Goal: Check status: Check status

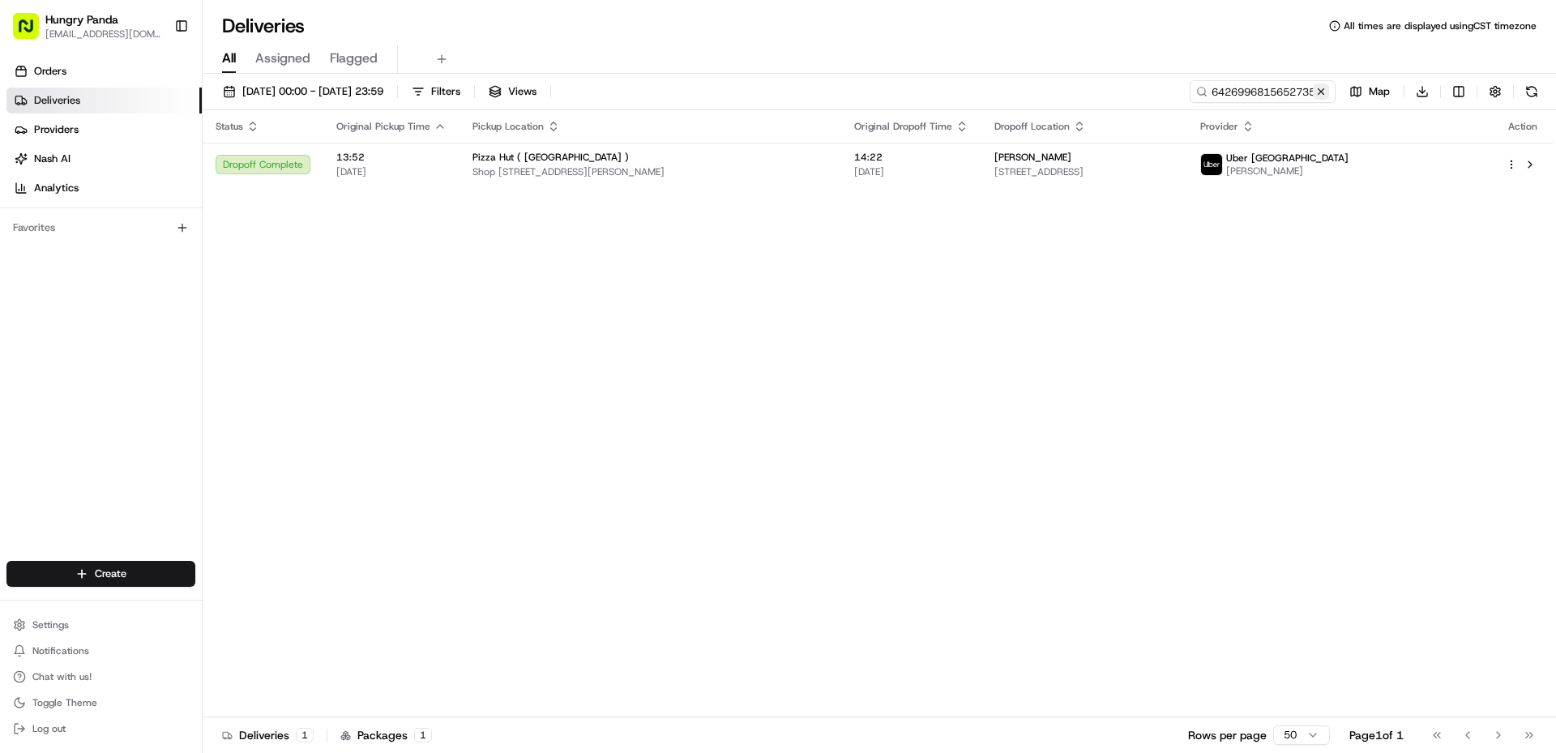
click at [1318, 95] on button at bounding box center [1321, 91] width 16 height 16
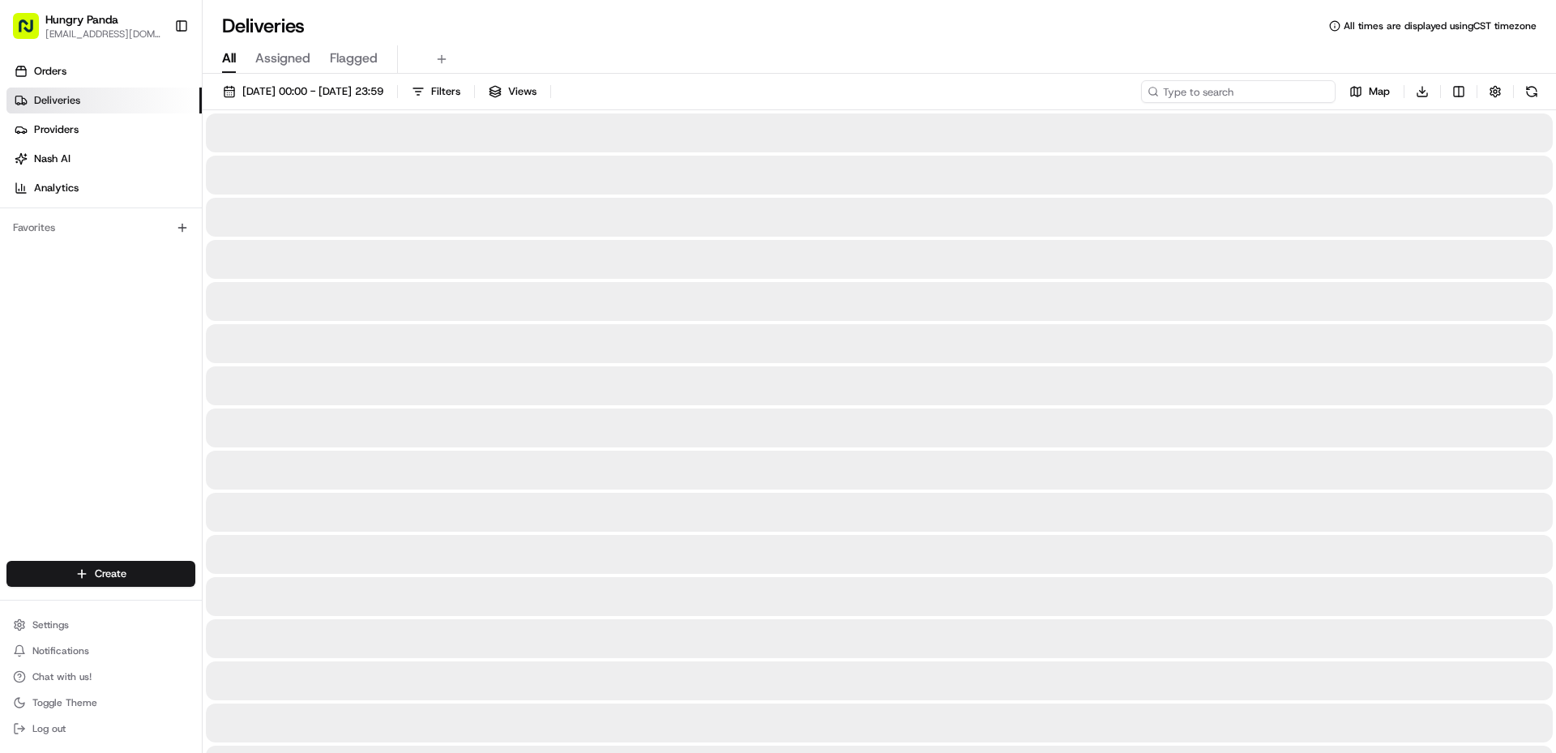
click at [1301, 94] on input at bounding box center [1238, 91] width 194 height 23
paste input "264691970515270648810"
type input "264691970515270648810"
drag, startPoint x: 1324, startPoint y: 96, endPoint x: 1312, endPoint y: 96, distance: 12.2
click at [1323, 96] on button at bounding box center [1321, 91] width 16 height 16
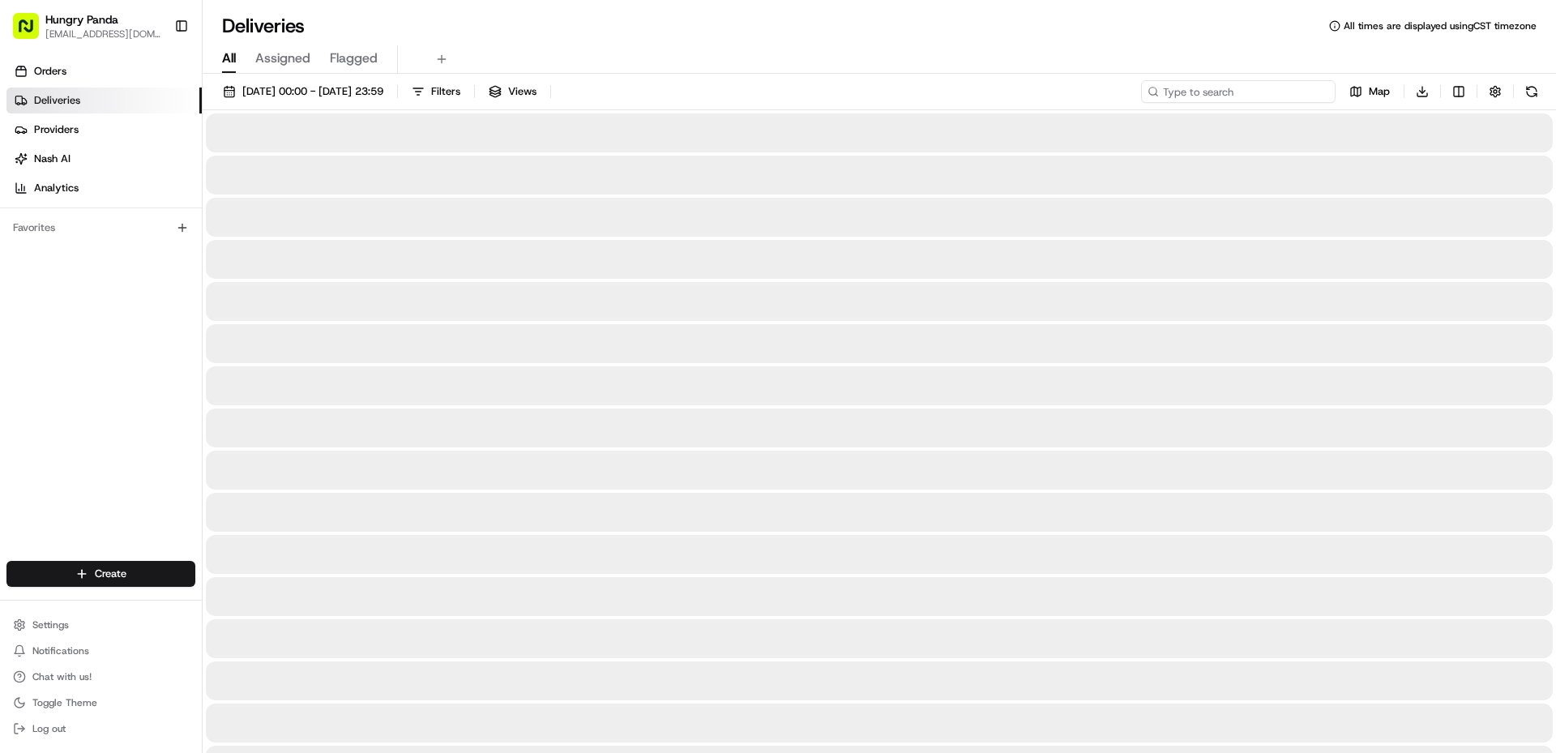
click at [1310, 96] on input at bounding box center [1238, 91] width 194 height 23
paste input "264691970515270648810"
type input "264691970515270648810"
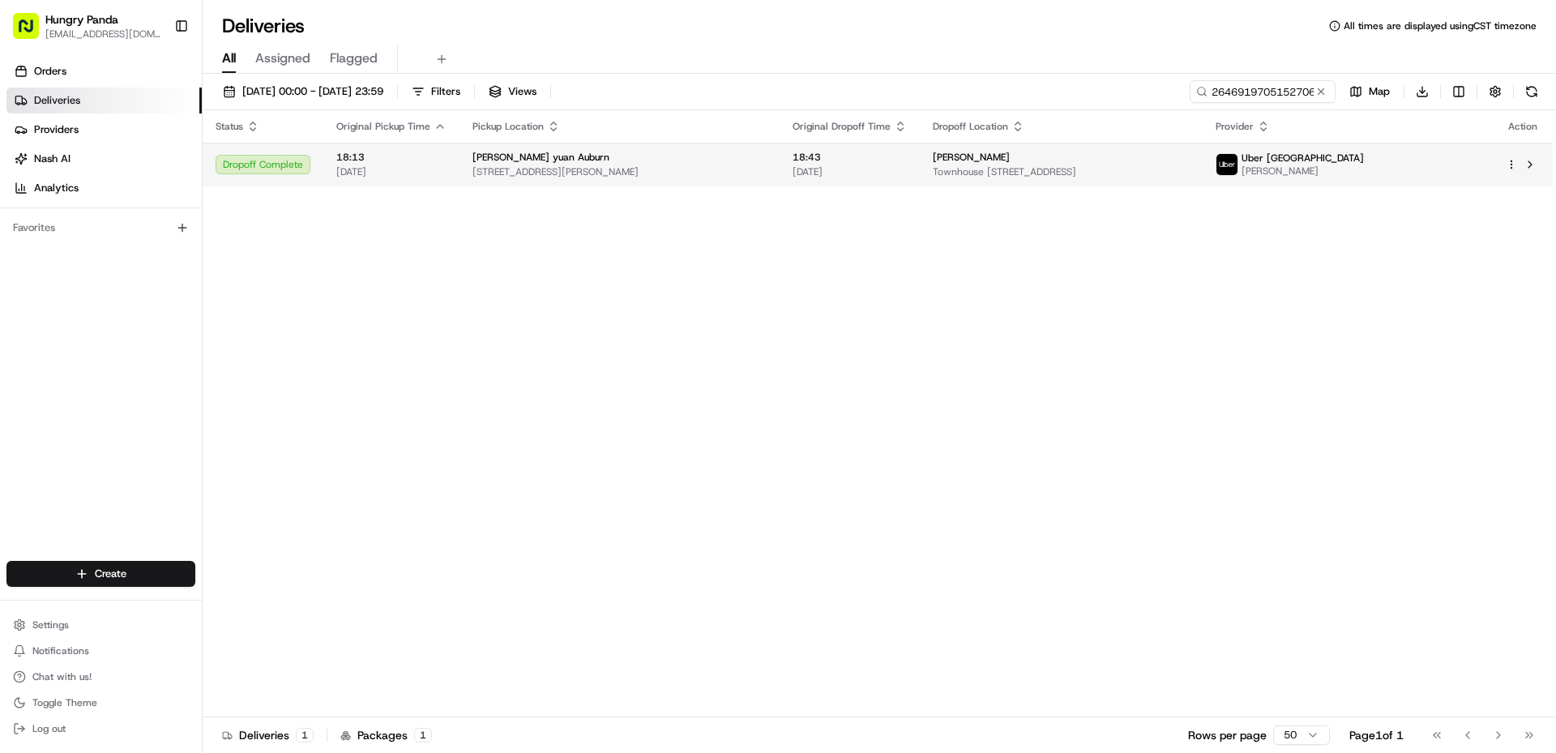
click at [1364, 155] on span "Uber [GEOGRAPHIC_DATA]" at bounding box center [1302, 158] width 122 height 13
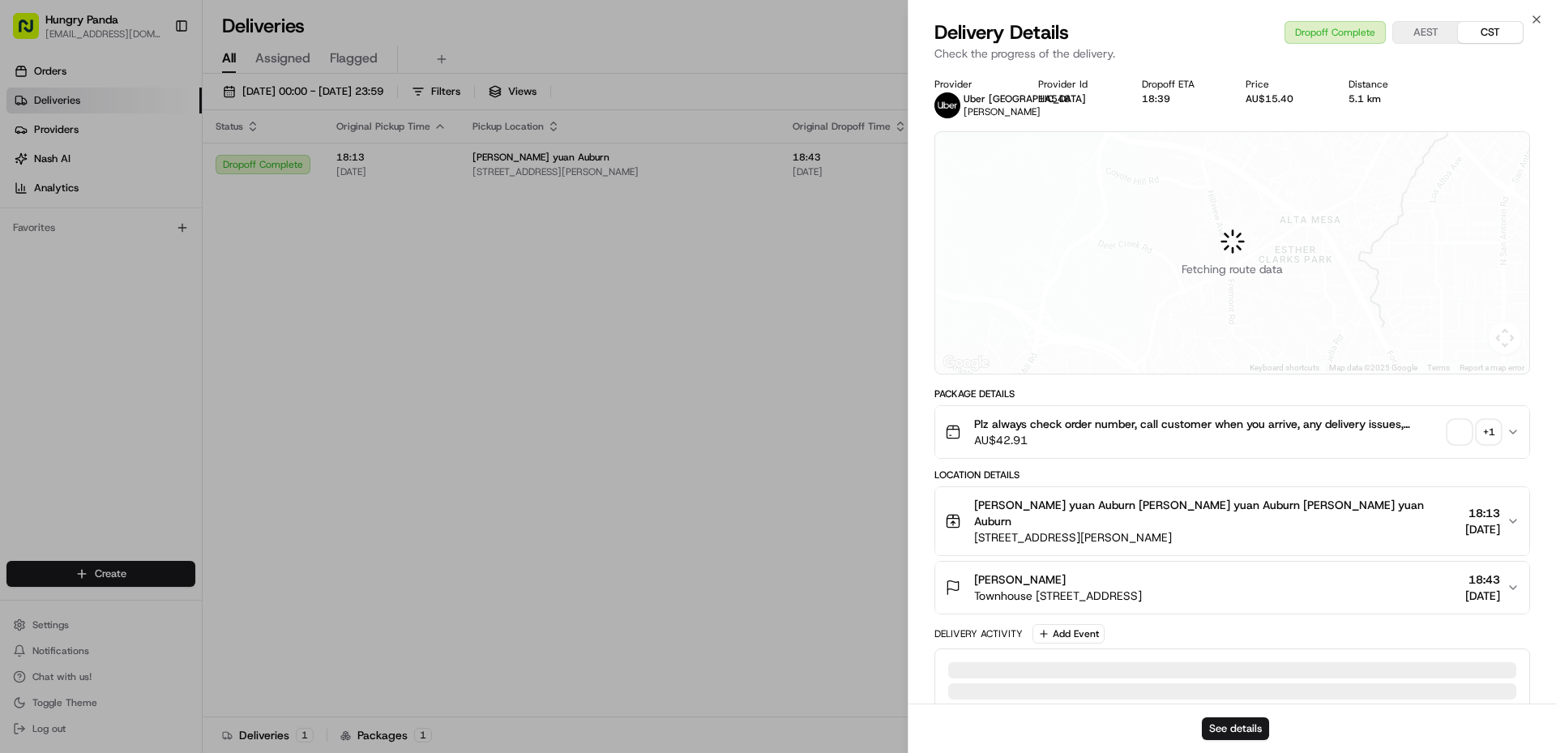
click at [1488, 435] on div "+ 1" at bounding box center [1488, 432] width 23 height 23
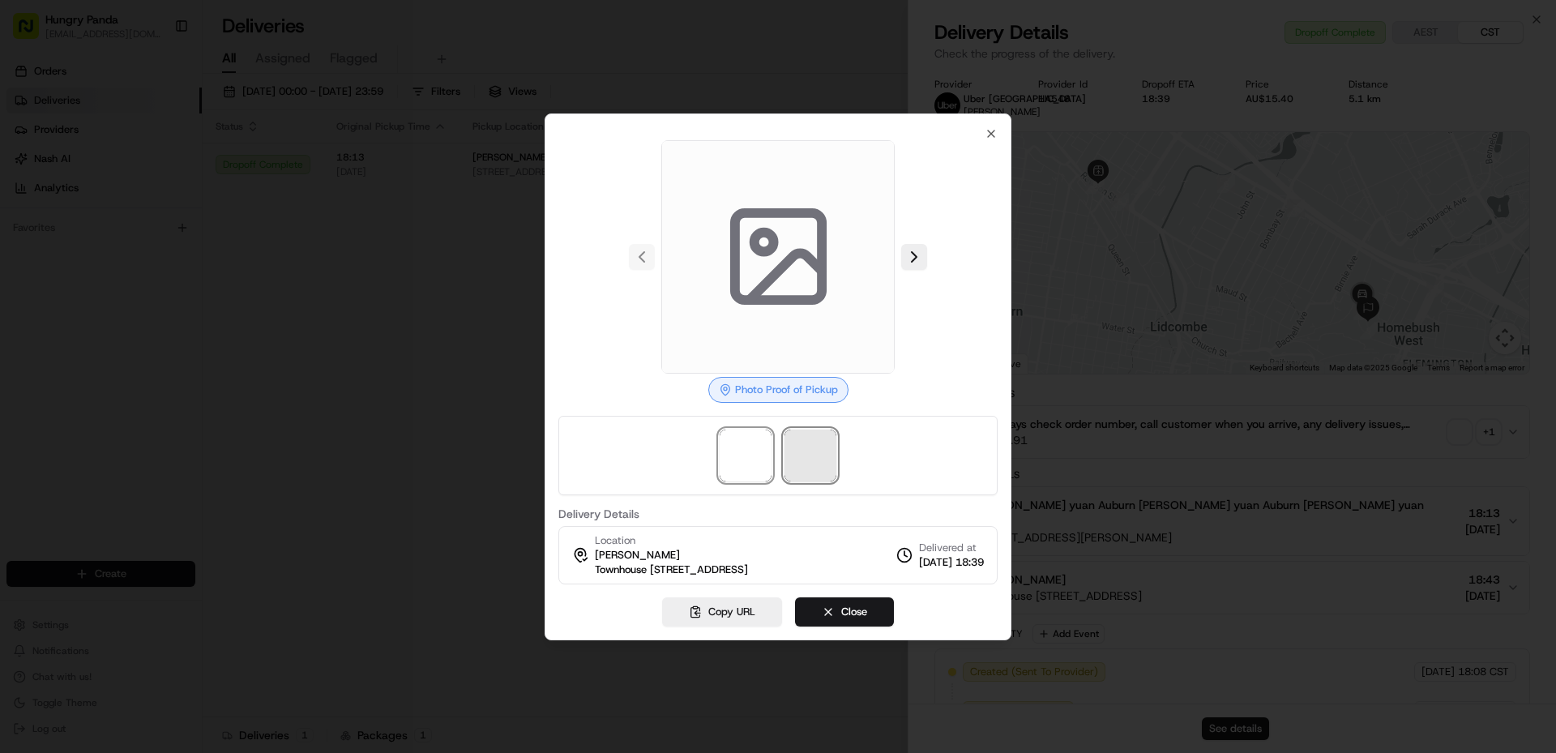
click at [818, 444] on span at bounding box center [810, 455] width 52 height 52
click at [985, 127] on icon "button" at bounding box center [990, 133] width 13 height 13
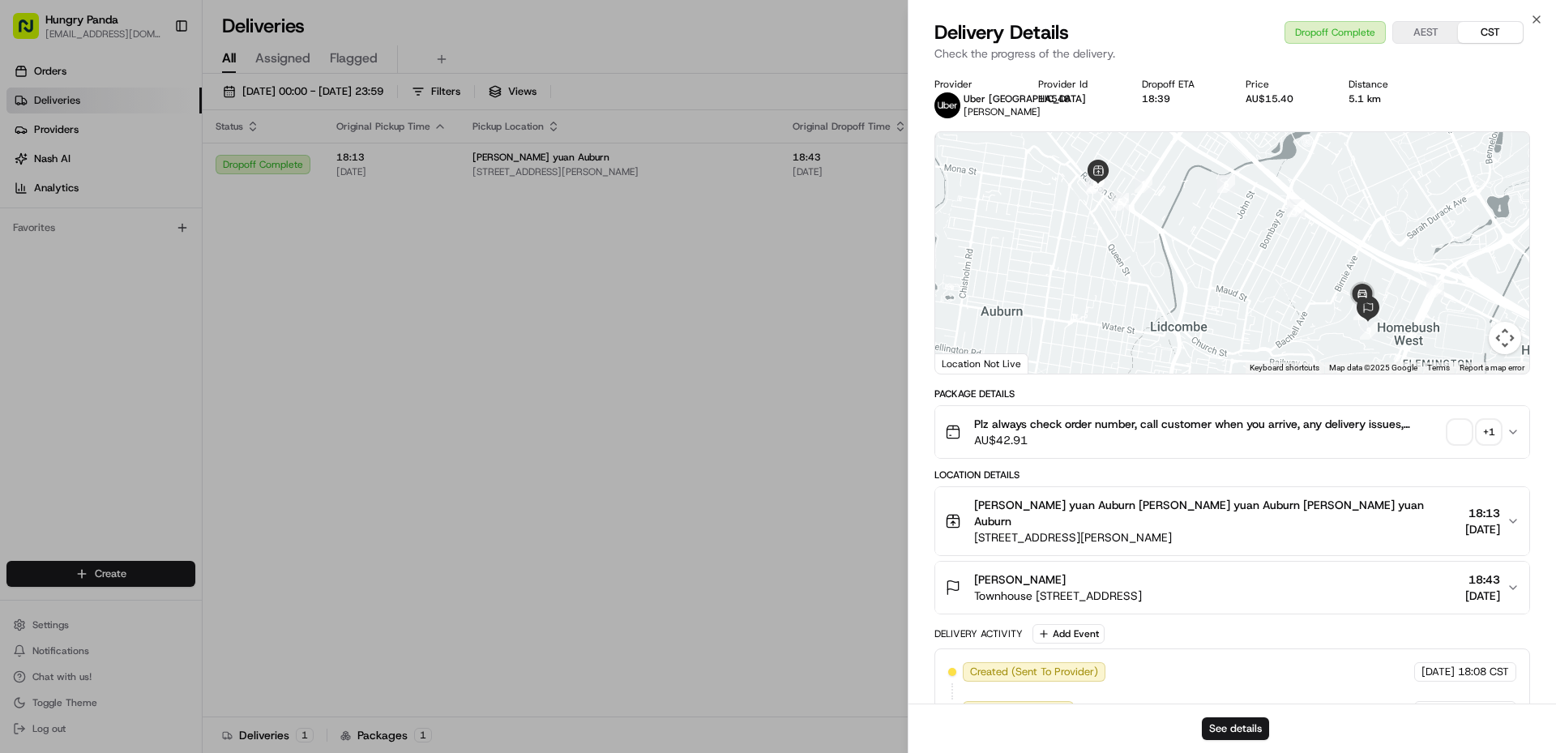
click at [1488, 429] on div "+ 1" at bounding box center [1488, 432] width 23 height 23
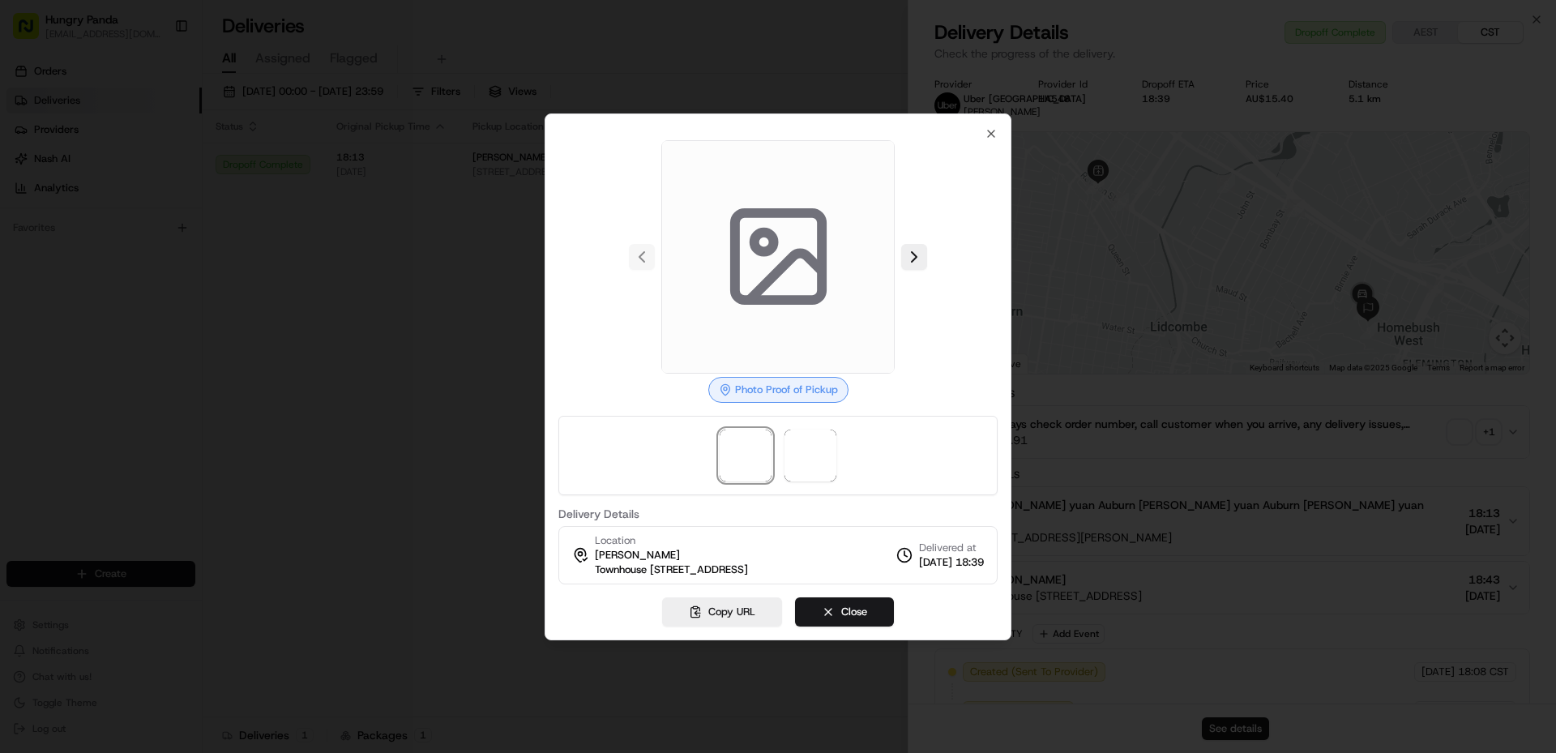
click at [788, 421] on div at bounding box center [777, 455] width 439 height 79
click at [802, 440] on span at bounding box center [810, 455] width 52 height 52
click at [809, 444] on span at bounding box center [810, 455] width 52 height 52
click at [811, 445] on span at bounding box center [810, 455] width 52 height 52
click at [988, 127] on icon "button" at bounding box center [990, 133] width 13 height 13
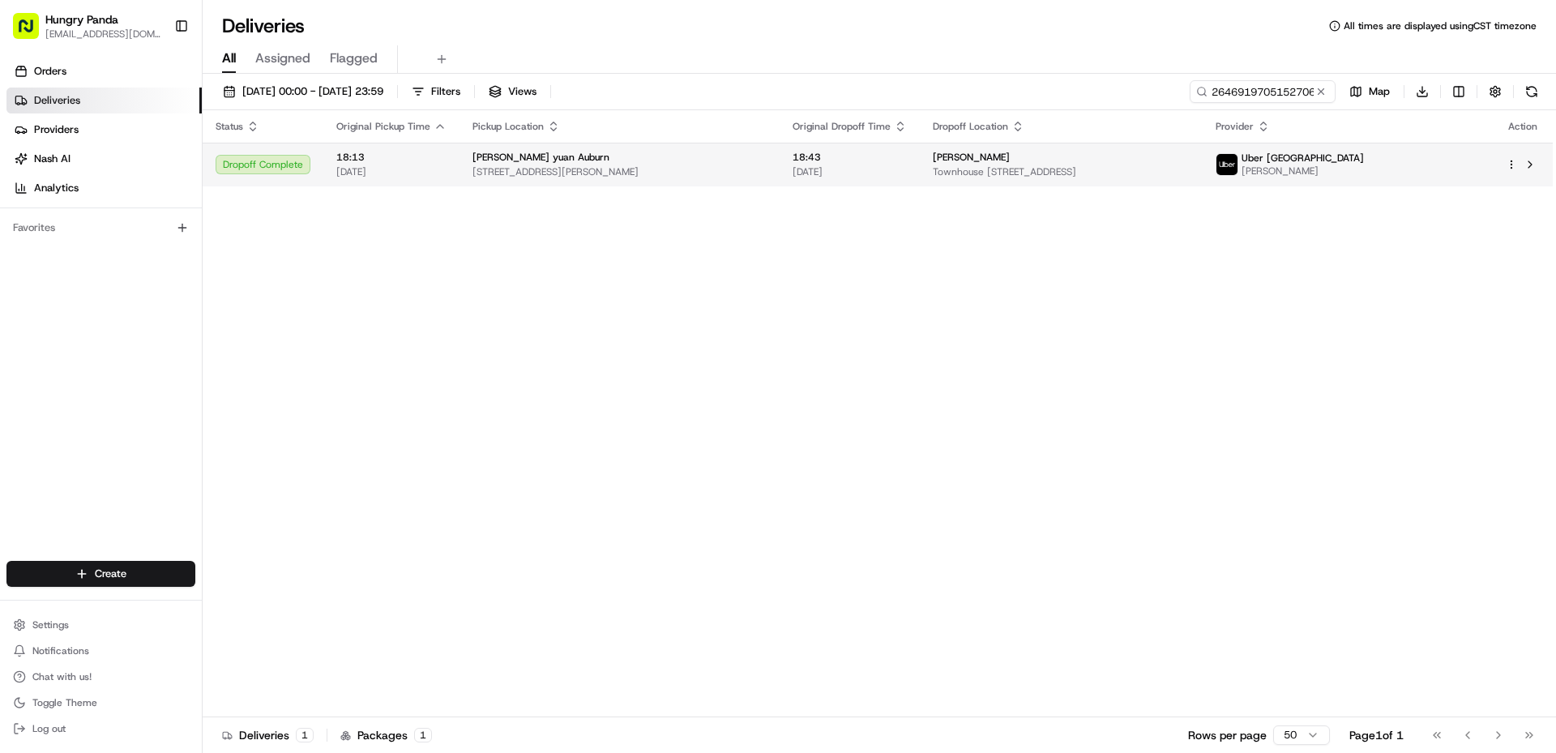
click at [1364, 158] on span "Uber [GEOGRAPHIC_DATA]" at bounding box center [1302, 158] width 122 height 13
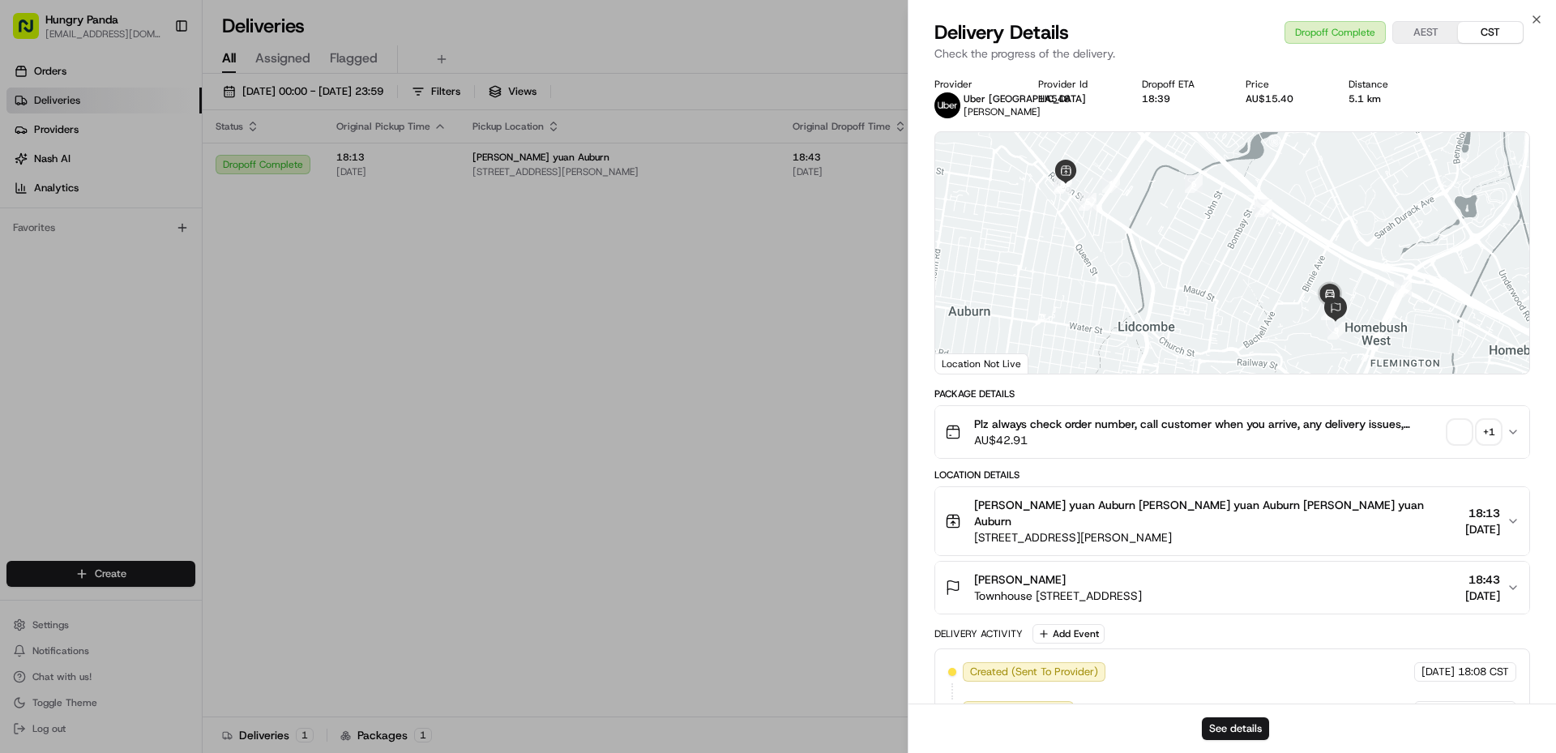
click at [1490, 434] on div "+ 1" at bounding box center [1488, 432] width 23 height 23
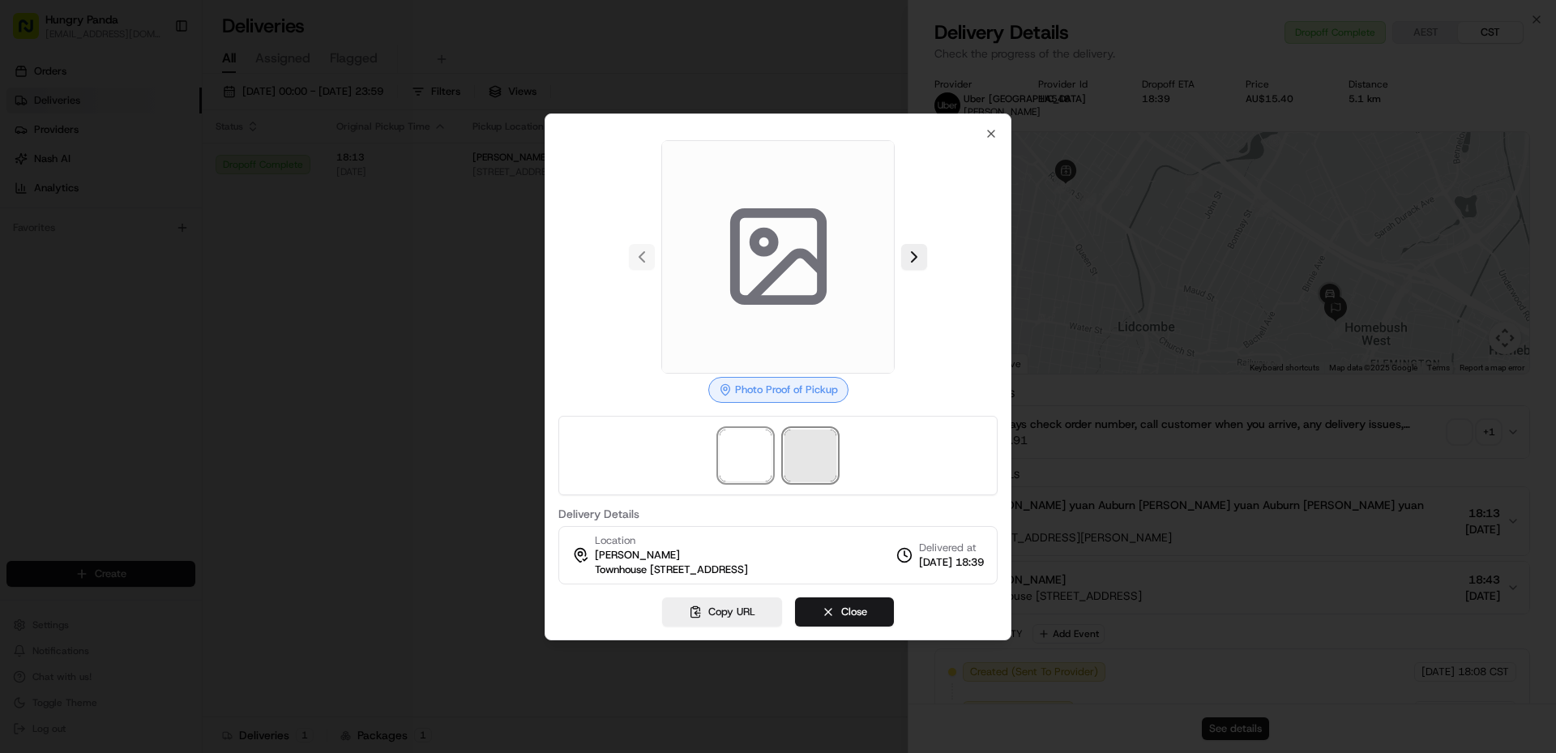
click at [798, 429] on span at bounding box center [810, 455] width 52 height 52
